Goal: Navigation & Orientation: Find specific page/section

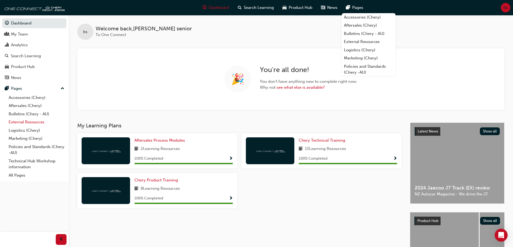
click at [31, 121] on link "External Resources" at bounding box center [36, 122] width 60 height 8
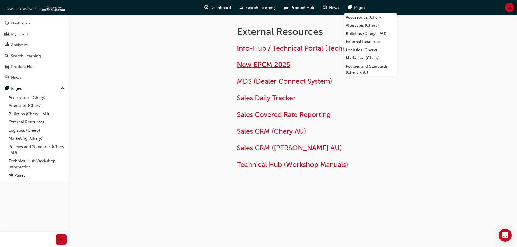
click at [266, 66] on span "New EPCM 2025" at bounding box center [263, 65] width 53 height 8
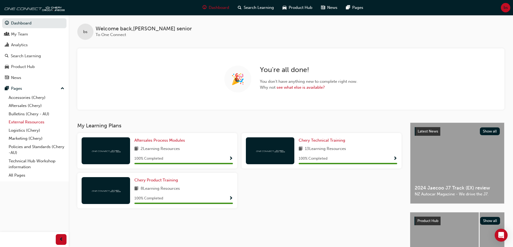
click at [30, 122] on link "External Resources" at bounding box center [36, 122] width 60 height 8
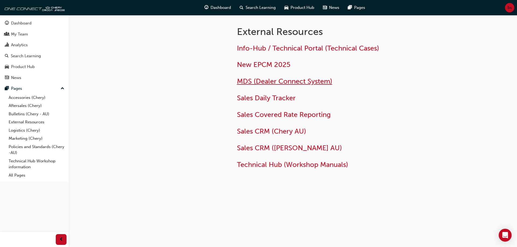
click at [273, 82] on span "MDS (Dealer Connect System)" at bounding box center [284, 81] width 95 height 8
